Goal: Task Accomplishment & Management: Manage account settings

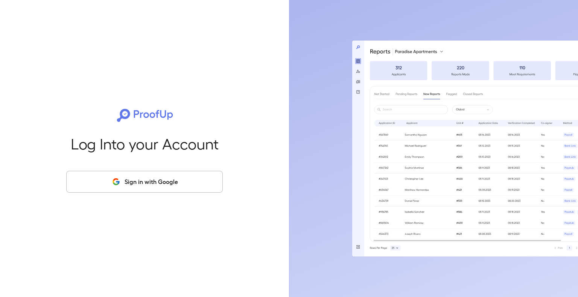
click at [138, 185] on button "Sign in with Google" at bounding box center [144, 182] width 156 height 22
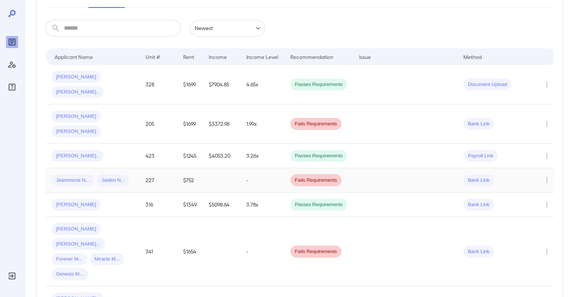
scroll to position [116, 0]
click at [131, 21] on input "text" at bounding box center [122, 28] width 117 height 17
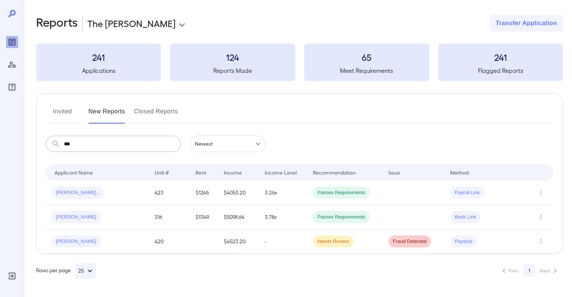
scroll to position [0, 0]
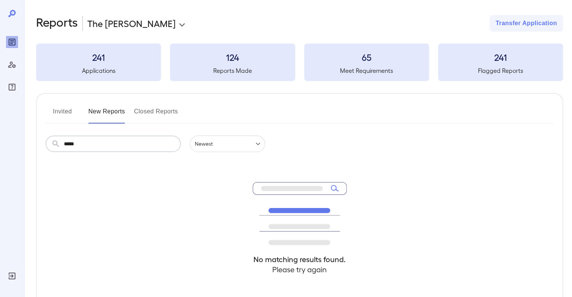
type input "******"
click at [60, 106] on button "Invited" at bounding box center [63, 115] width 34 height 18
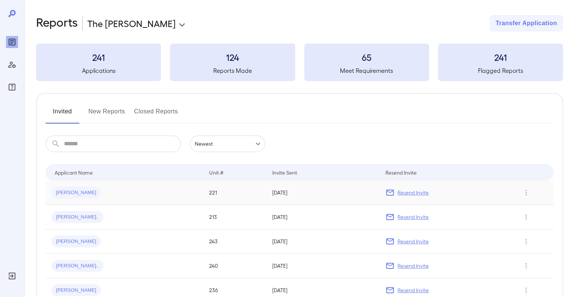
click at [397, 196] on div "Resend Invite" at bounding box center [445, 192] width 120 height 9
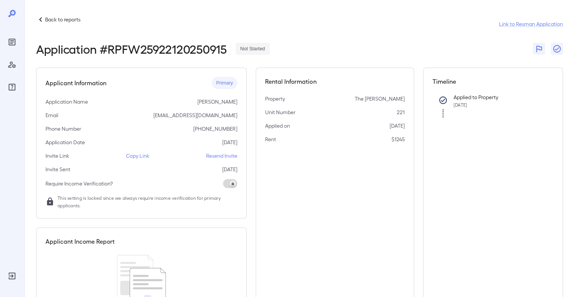
click at [224, 156] on p "Resend Invite" at bounding box center [221, 156] width 31 height 8
